Goal: Transaction & Acquisition: Purchase product/service

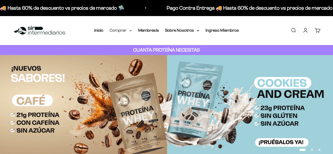
click at [125, 31] on summary "Comprar" at bounding box center [121, 30] width 22 height 7
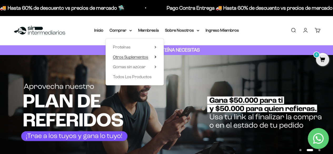
click at [149, 59] on summary "Otros Suplementos" at bounding box center [134, 57] width 43 height 7
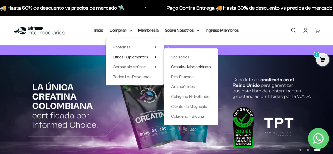
click at [175, 68] on span "Creatina Monohidrato" at bounding box center [191, 66] width 40 height 4
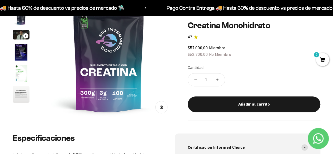
click at [218, 79] on button "Aumentar cantidad" at bounding box center [216, 79] width 15 height 13
click at [196, 79] on button "Reducir cantidad" at bounding box center [195, 79] width 15 height 13
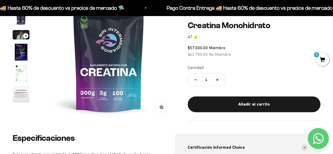
click at [217, 79] on icon "Aumentar cantidad" at bounding box center [217, 79] width 3 height 0
click at [193, 76] on button "Reducir cantidad" at bounding box center [195, 79] width 15 height 13
type input "4"
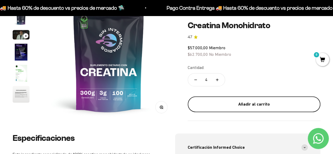
click at [230, 104] on div "Añadir al carrito" at bounding box center [254, 104] width 112 height 7
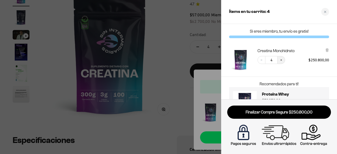
click at [278, 60] on button "Increase quantity" at bounding box center [281, 60] width 8 height 8
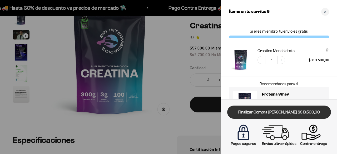
click at [283, 112] on link "Finalizar Compra Segura $313.500,00" at bounding box center [279, 112] width 104 height 13
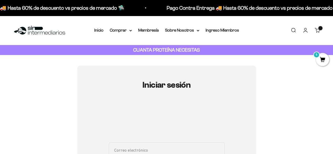
type input "ronald.arana@correounivalle.edu.co"
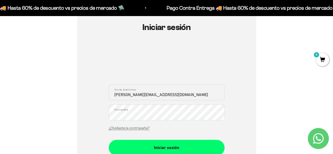
scroll to position [111, 0]
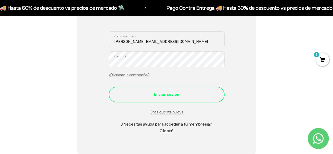
click at [175, 90] on button "Iniciar sesión" at bounding box center [167, 95] width 116 height 16
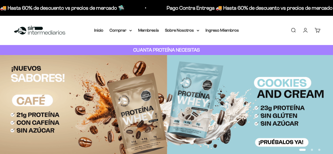
click at [114, 29] on summary "Comprar" at bounding box center [121, 30] width 22 height 7
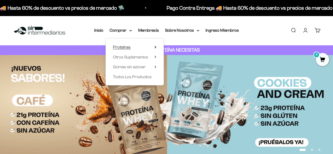
click at [126, 47] on span "Proteínas" at bounding box center [122, 47] width 18 height 4
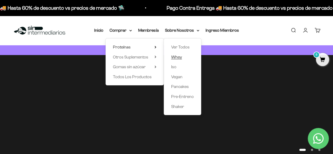
click at [176, 55] on span "Whey" at bounding box center [176, 57] width 11 height 4
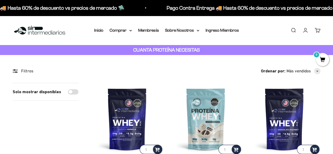
scroll to position [71, 0]
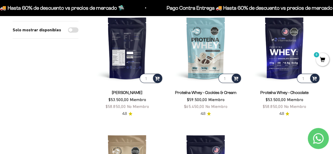
click at [132, 56] on img at bounding box center [127, 48] width 72 height 72
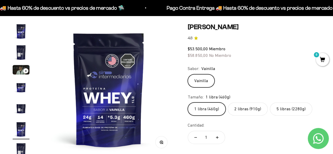
click at [246, 107] on label "2 libras (910g)" at bounding box center [248, 108] width 40 height 13
click at [188, 102] on input "2 libras (910g)" at bounding box center [187, 102] width 0 height 0
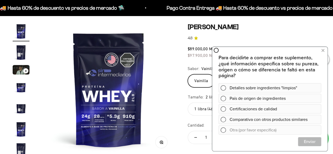
click at [181, 63] on div "Zoom Ir al artículo 1 Ir al artículo 2 Ir al artículo 3 Ir al artículo 4 Ir al …" at bounding box center [167, 101] width 308 height 156
click at [324, 52] on icon at bounding box center [322, 50] width 3 height 7
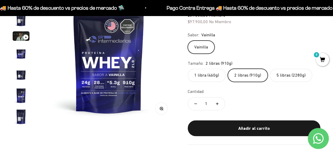
scroll to position [84, 0]
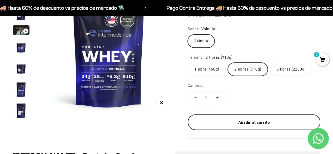
click at [258, 123] on div "Añadir al carrito" at bounding box center [254, 122] width 112 height 7
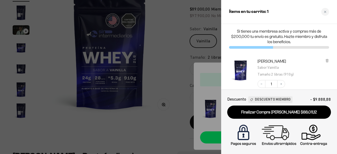
click at [167, 47] on div at bounding box center [168, 77] width 337 height 154
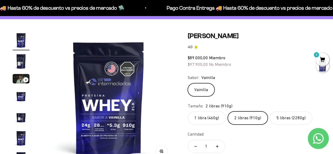
scroll to position [0, 0]
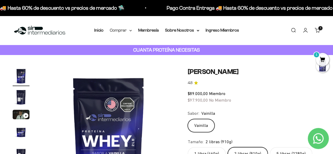
click at [117, 30] on summary "Comprar" at bounding box center [121, 30] width 22 height 7
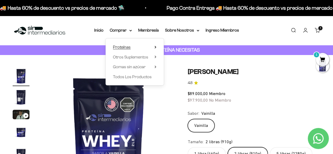
click at [141, 50] on summary "Proteínas" at bounding box center [134, 47] width 43 height 7
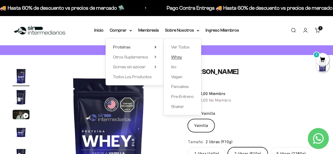
click at [178, 58] on span "Whey" at bounding box center [176, 57] width 11 height 4
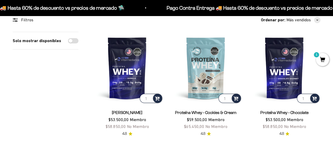
scroll to position [83, 0]
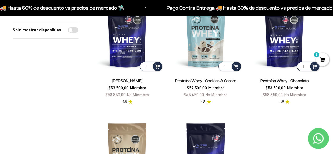
click at [292, 78] on link "Proteína Whey - Chocolate" at bounding box center [284, 80] width 48 height 4
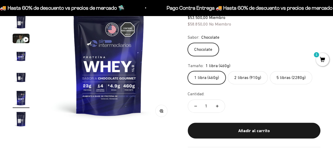
scroll to position [0, 680]
click at [251, 74] on label "2 libras (910g)" at bounding box center [248, 77] width 40 height 13
click at [188, 71] on input "2 libras (910g)" at bounding box center [187, 71] width 0 height 0
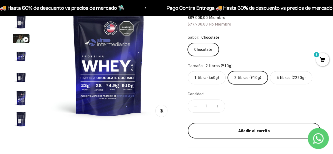
click at [245, 134] on button "Añadir al carrito" at bounding box center [254, 131] width 133 height 16
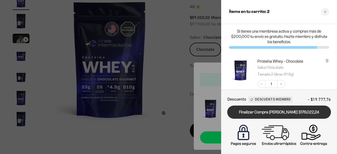
click at [294, 111] on link "Finalizar Compra [PERSON_NAME] $176.022,24" at bounding box center [279, 112] width 104 height 13
